Goal: Entertainment & Leisure: Consume media (video, audio)

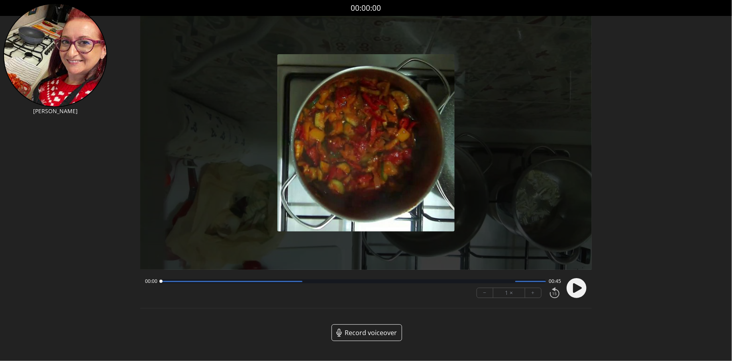
click at [579, 296] on circle at bounding box center [577, 288] width 20 height 20
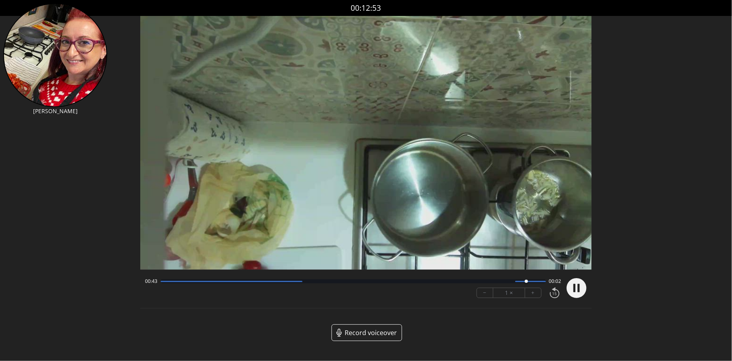
click at [417, 132] on video at bounding box center [366, 143] width 452 height 254
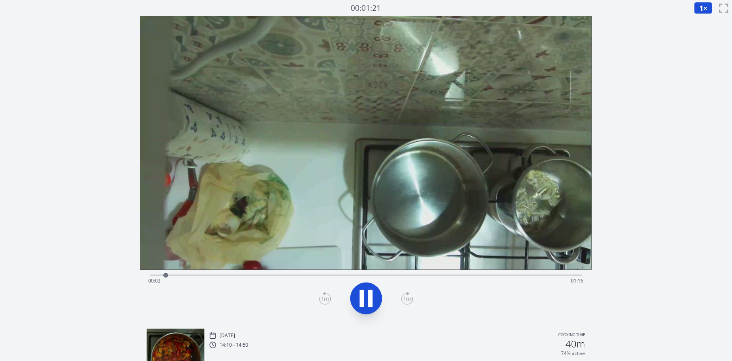
click at [241, 276] on div "Time elapsed: 00:02 Time remaining: 01:16" at bounding box center [366, 281] width 436 height 13
click at [277, 273] on div "Time elapsed: 00:17 Time remaining: 01:01" at bounding box center [366, 275] width 433 height 10
click at [326, 275] on div "Time elapsed: 00:29 Time remaining: 00:49" at bounding box center [366, 281] width 436 height 13
click at [344, 276] on div "Time elapsed: 00:32 Time remaining: 00:46" at bounding box center [366, 281] width 436 height 13
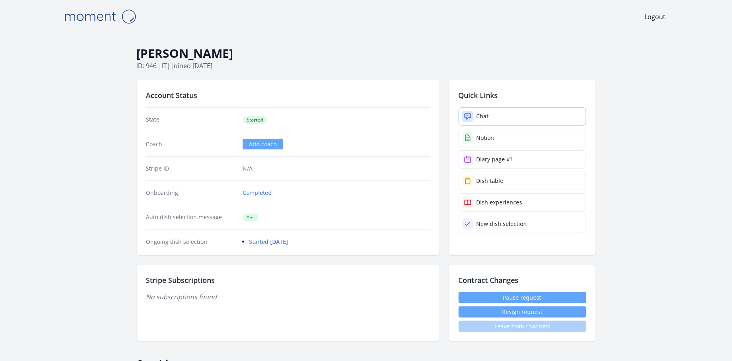
click at [486, 122] on link "Chat" at bounding box center [523, 116] width 128 height 18
click at [511, 114] on link "Chat" at bounding box center [523, 116] width 128 height 18
